Goal: Navigation & Orientation: Find specific page/section

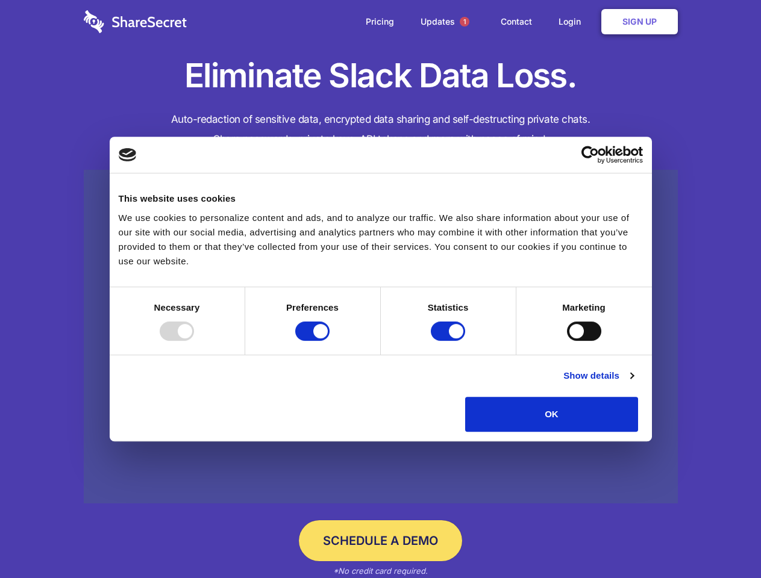
click at [194, 341] on div at bounding box center [177, 331] width 34 height 19
click at [330, 341] on input "Preferences" at bounding box center [312, 331] width 34 height 19
checkbox input "false"
click at [450, 341] on input "Statistics" at bounding box center [448, 331] width 34 height 19
checkbox input "false"
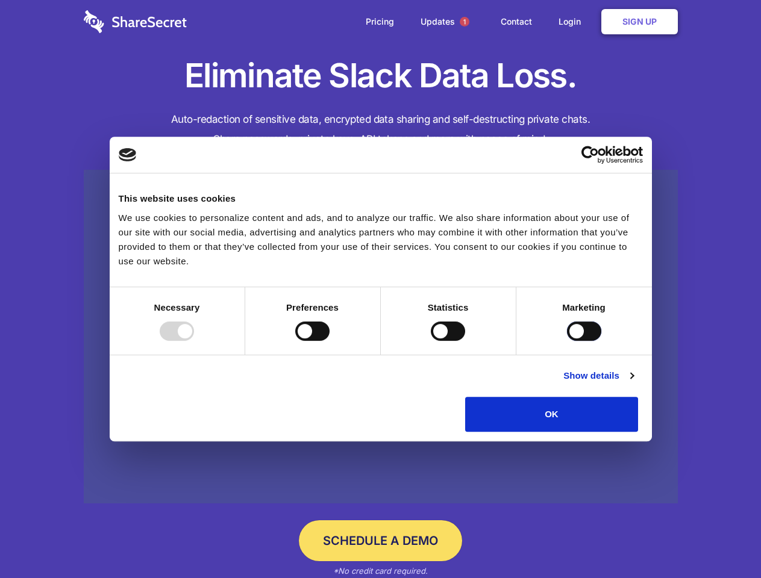
click at [567, 341] on input "Marketing" at bounding box center [584, 331] width 34 height 19
checkbox input "true"
click at [633, 383] on link "Show details" at bounding box center [598, 376] width 70 height 14
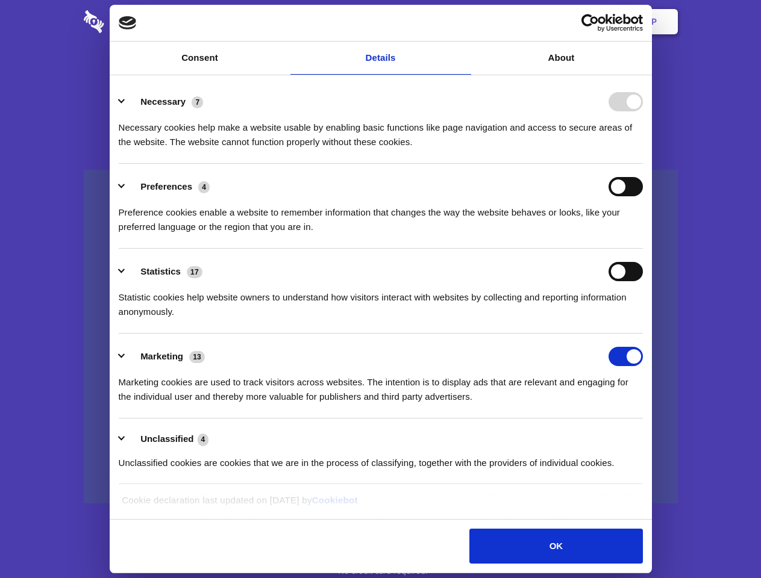
click at [643, 164] on li "Necessary 7 Necessary cookies help make a website usable by enabling basic func…" at bounding box center [381, 121] width 524 height 85
click at [464, 22] on span "1" at bounding box center [465, 22] width 10 height 10
